Goal: Register for event/course

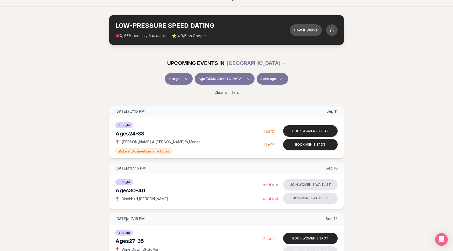
scroll to position [13, 0]
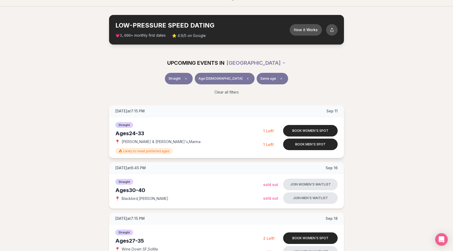
click at [124, 142] on span "Rick & Roxy's , Marina" at bounding box center [161, 141] width 79 height 5
click at [131, 111] on span "Thursday at 7:15 PM" at bounding box center [129, 111] width 29 height 5
click at [136, 110] on span "Thursday at 7:15 PM" at bounding box center [129, 111] width 29 height 5
click at [140, 111] on span "Thursday at 7:15 PM" at bounding box center [129, 111] width 29 height 5
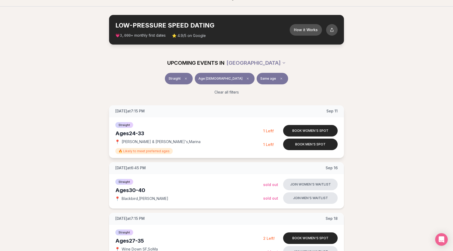
click at [143, 111] on span "Thursday at 7:15 PM" at bounding box center [129, 111] width 29 height 5
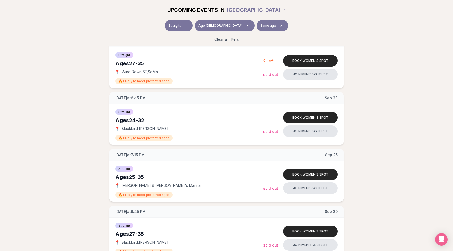
scroll to position [196, 0]
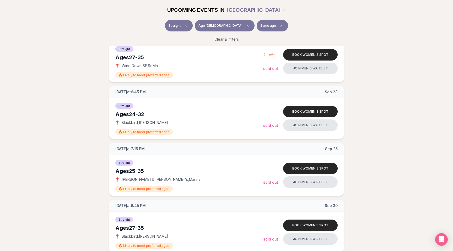
click at [120, 115] on div "Ages 24-32" at bounding box center [189, 114] width 148 height 7
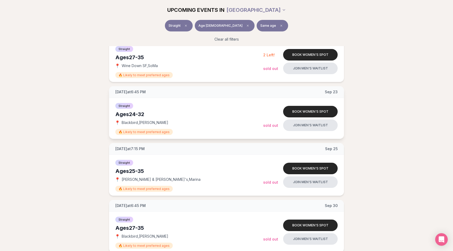
click at [126, 115] on div "Ages 24-32" at bounding box center [189, 114] width 148 height 7
click at [133, 114] on div "Ages 24-32" at bounding box center [189, 114] width 148 height 7
click at [136, 114] on div "Ages 24-32" at bounding box center [189, 114] width 148 height 7
click at [141, 114] on div "Ages 24-32" at bounding box center [189, 114] width 148 height 7
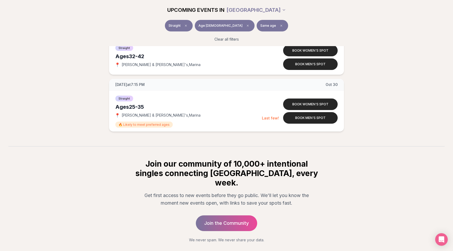
scroll to position [899, 0]
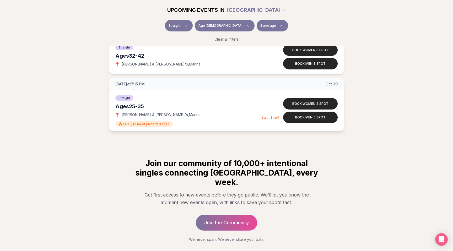
click at [121, 107] on div "Ages 25-35" at bounding box center [188, 106] width 147 height 7
click at [125, 106] on div "Ages 25-35" at bounding box center [188, 106] width 147 height 7
click at [133, 106] on div "Ages 25-35" at bounding box center [188, 106] width 147 height 7
click at [134, 106] on div "Ages 25-35" at bounding box center [188, 106] width 147 height 7
click at [132, 106] on div "Ages 25-35" at bounding box center [188, 106] width 147 height 7
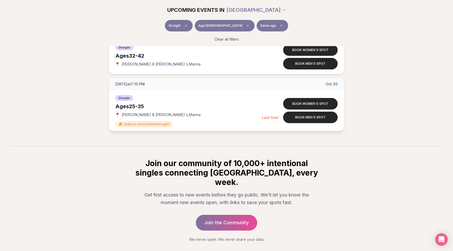
click at [135, 106] on div "Ages 25-35" at bounding box center [188, 106] width 147 height 7
click at [131, 106] on div "Ages 25-35" at bounding box center [188, 106] width 147 height 7
click at [134, 106] on div "Ages 25-35" at bounding box center [188, 106] width 147 height 7
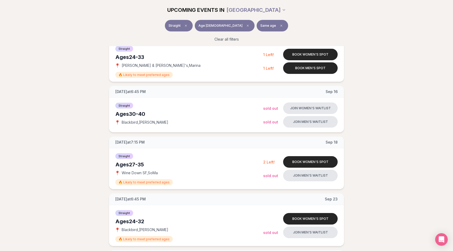
scroll to position [0, 0]
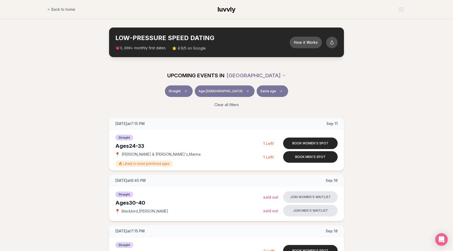
click at [410, 55] on section "LOW-PRESSURE SPEED DATING How it Works 💗 3,000 + monthly first dates ⭐ 4.9/5 on…" at bounding box center [226, 42] width 453 height 46
click at [398, 38] on section "LOW-PRESSURE SPEED DATING How it Works 💗 3,000 + monthly first dates ⭐ 4.9/5 on…" at bounding box center [226, 42] width 453 height 46
click at [394, 47] on section "LOW-PRESSURE SPEED DATING How it Works 💗 3,000 + monthly first dates ⭐ 4.9/5 on…" at bounding box center [226, 42] width 453 height 46
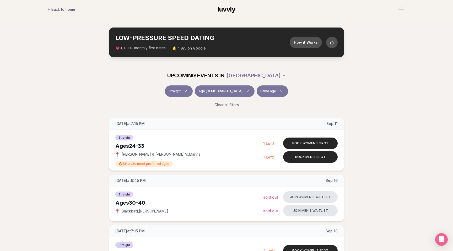
click at [390, 83] on div "UPCOMING EVENTS IN SAN FRANCISCO Straight Age 30 Same age Clear all filters" at bounding box center [226, 89] width 453 height 46
